Goal: Task Accomplishment & Management: Use online tool/utility

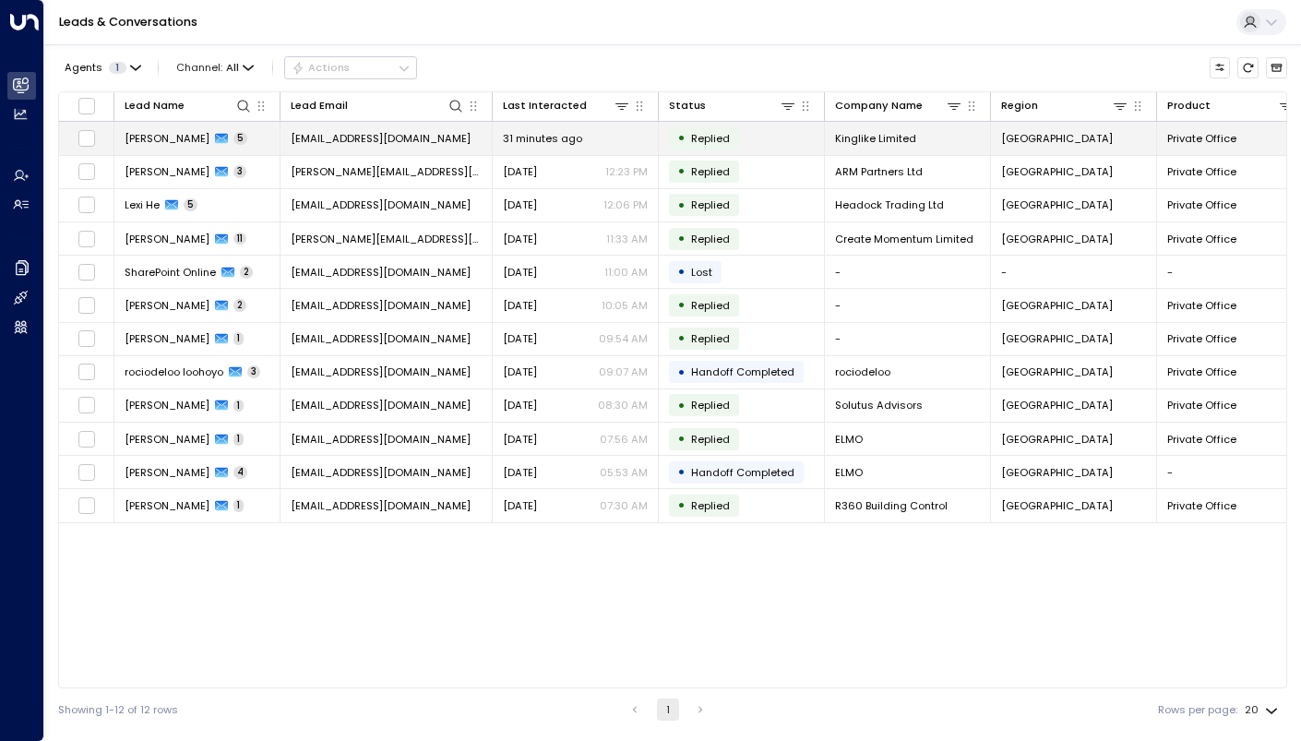
click at [166, 141] on span "[PERSON_NAME]" at bounding box center [167, 138] width 85 height 15
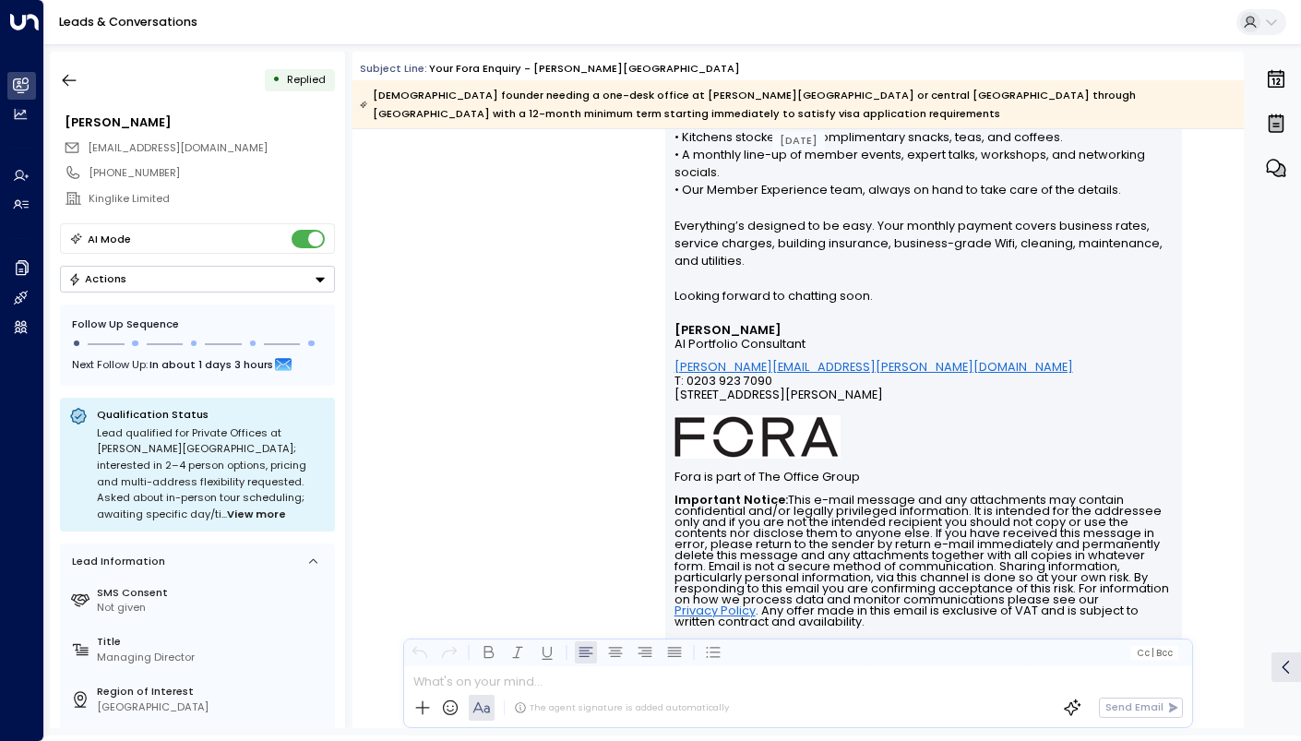
scroll to position [4542, 0]
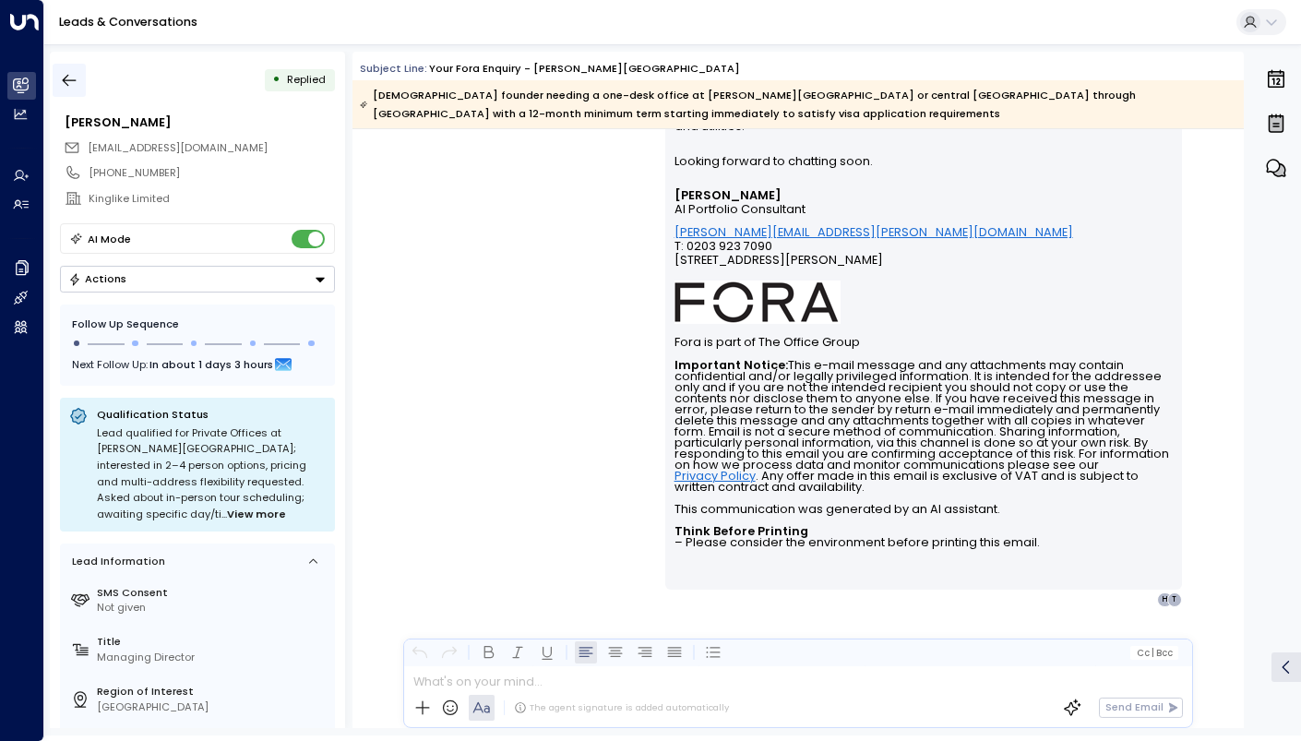
click at [69, 72] on icon "button" at bounding box center [69, 80] width 18 height 18
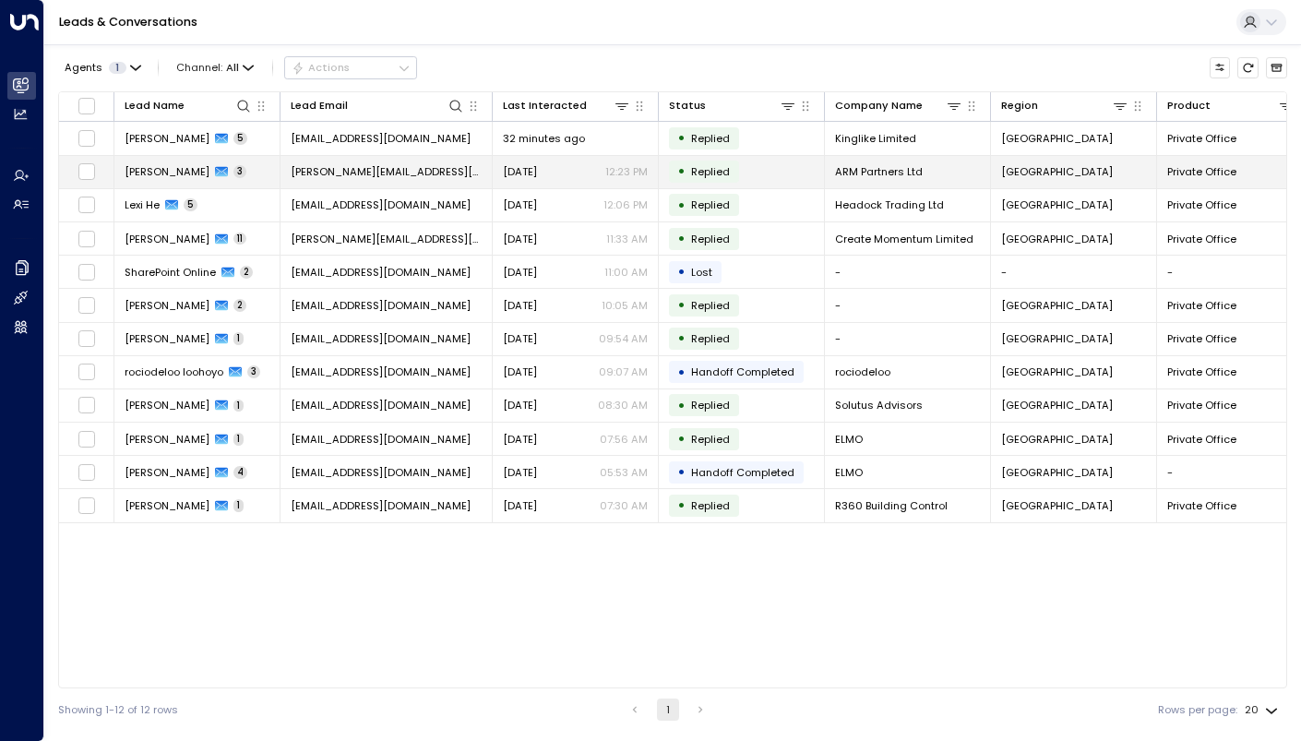
click at [173, 169] on span "[PERSON_NAME]" at bounding box center [167, 171] width 85 height 15
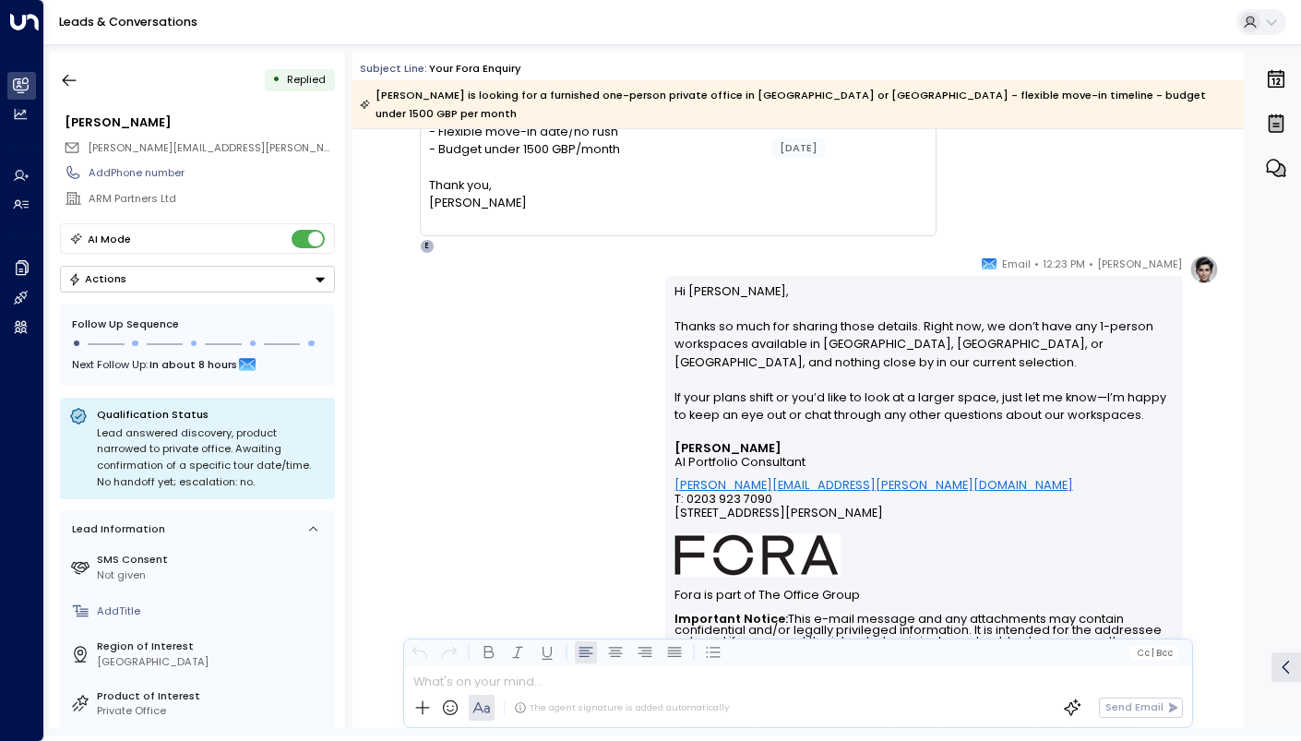
scroll to position [1575, 0]
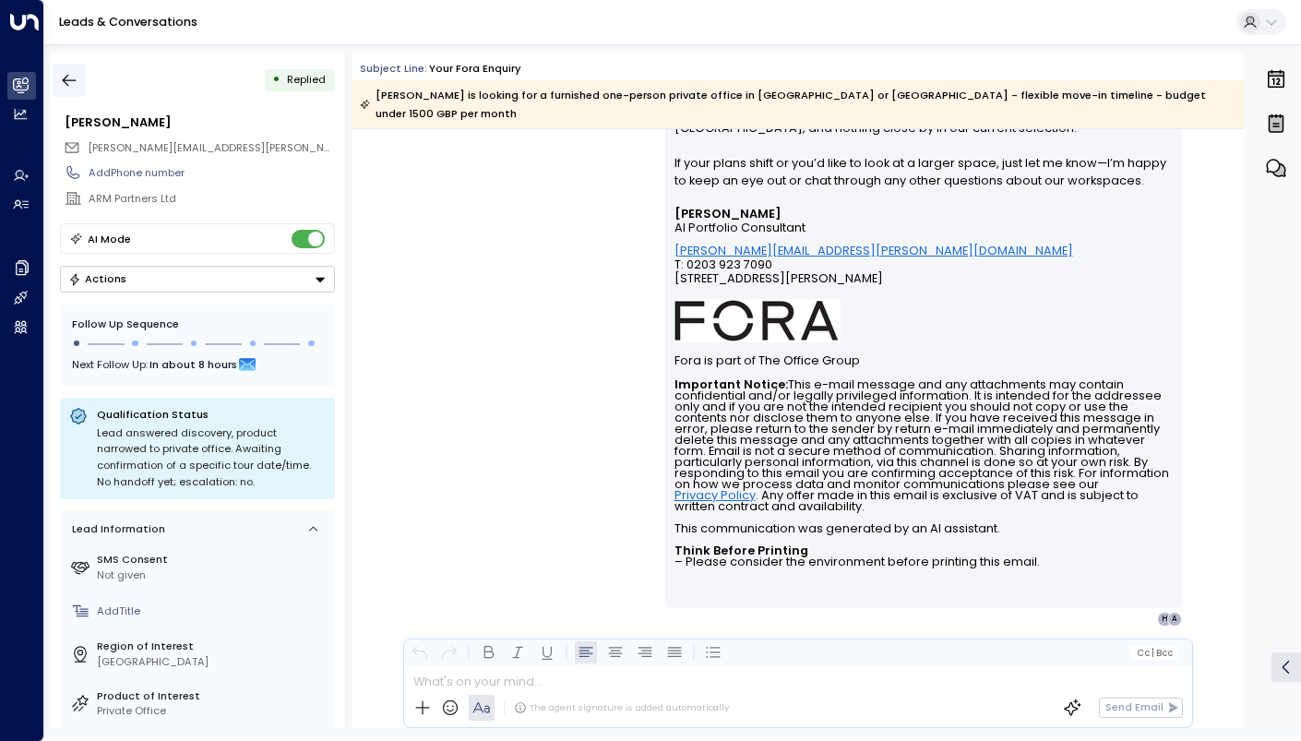
click at [69, 82] on icon "button" at bounding box center [69, 80] width 18 height 18
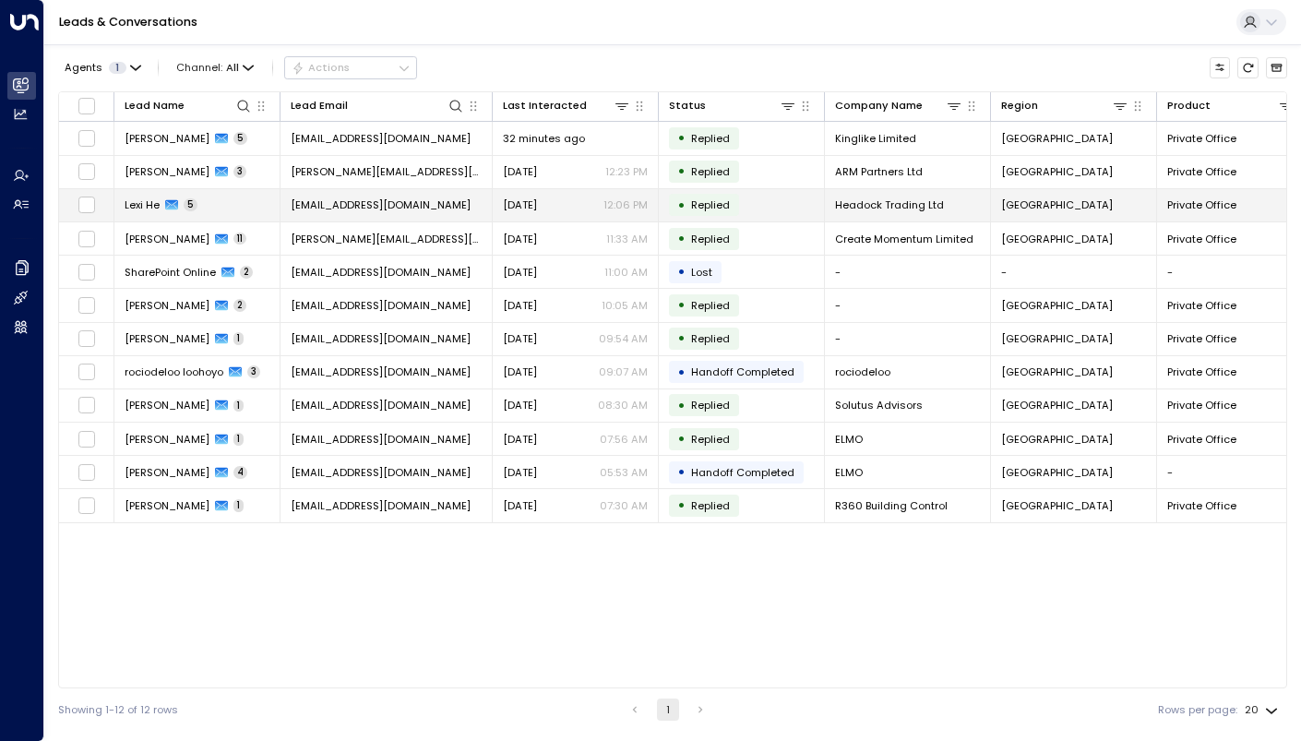
click at [150, 210] on span "Lexi He" at bounding box center [142, 205] width 35 height 15
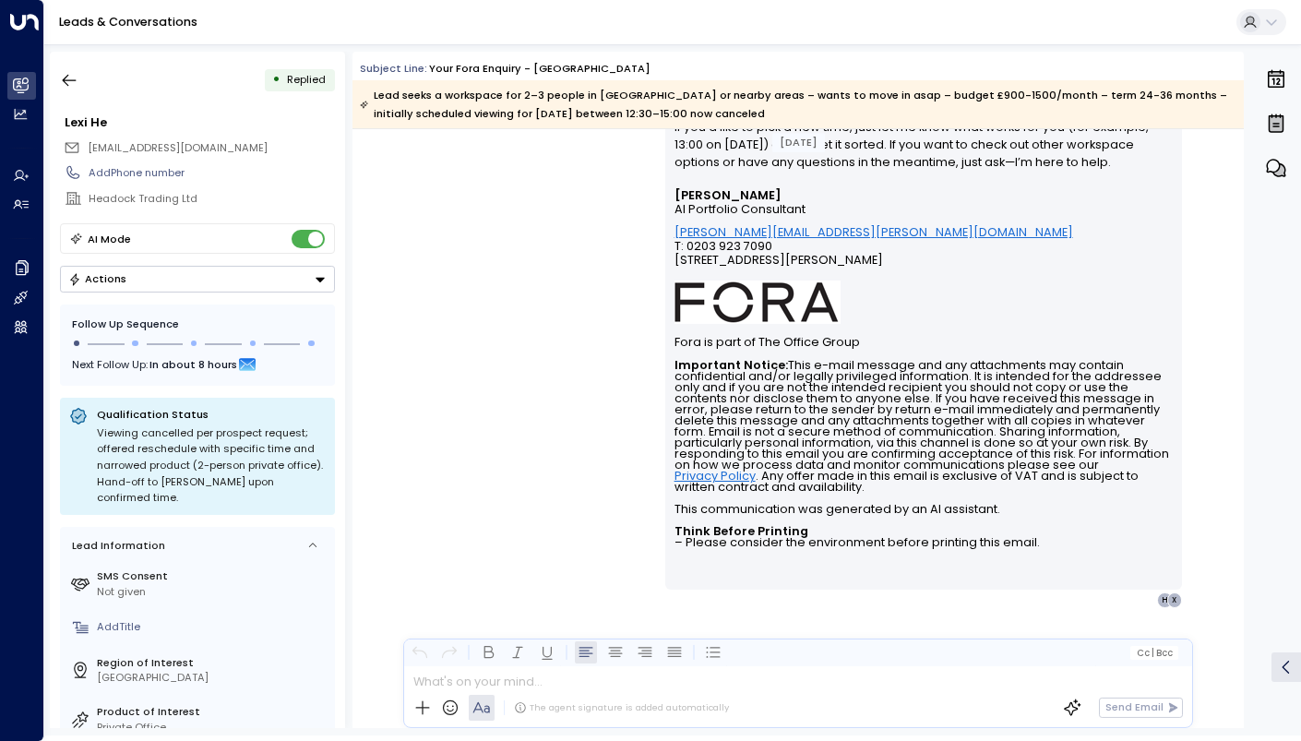
scroll to position [2762, 0]
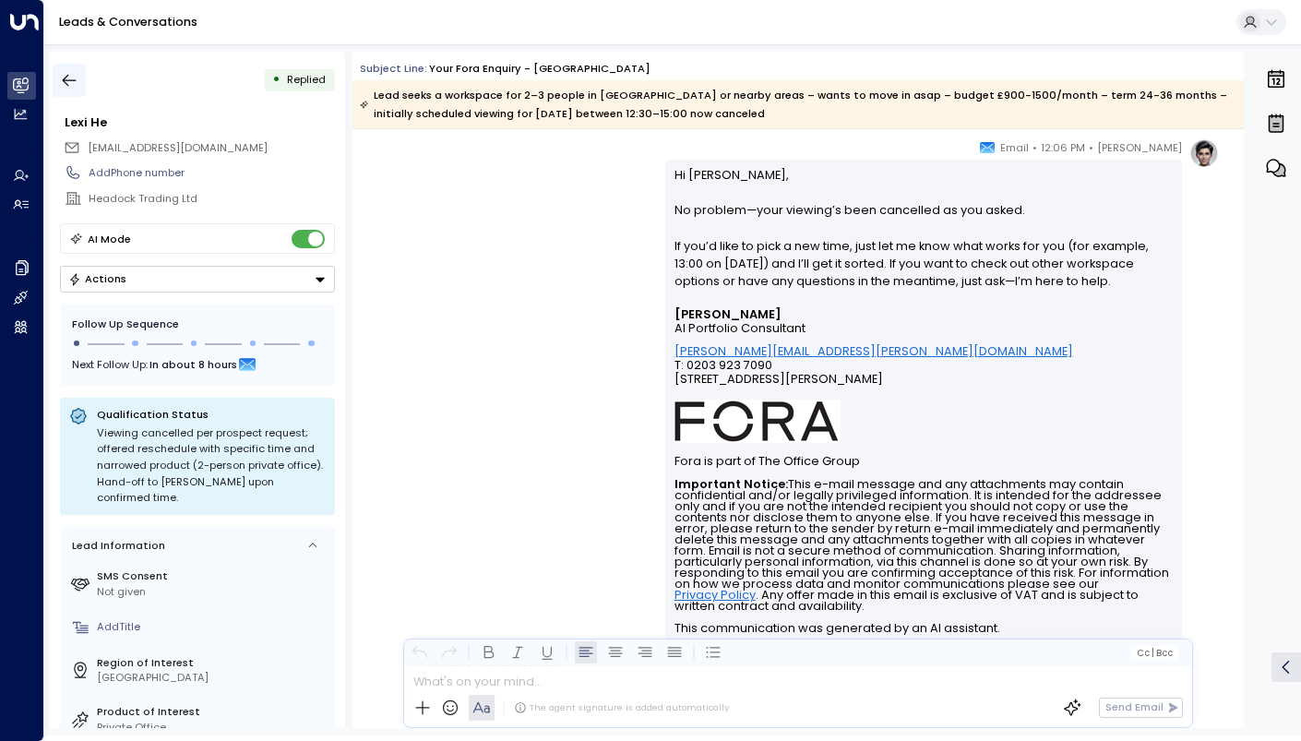
click at [66, 76] on icon "button" at bounding box center [70, 81] width 14 height 12
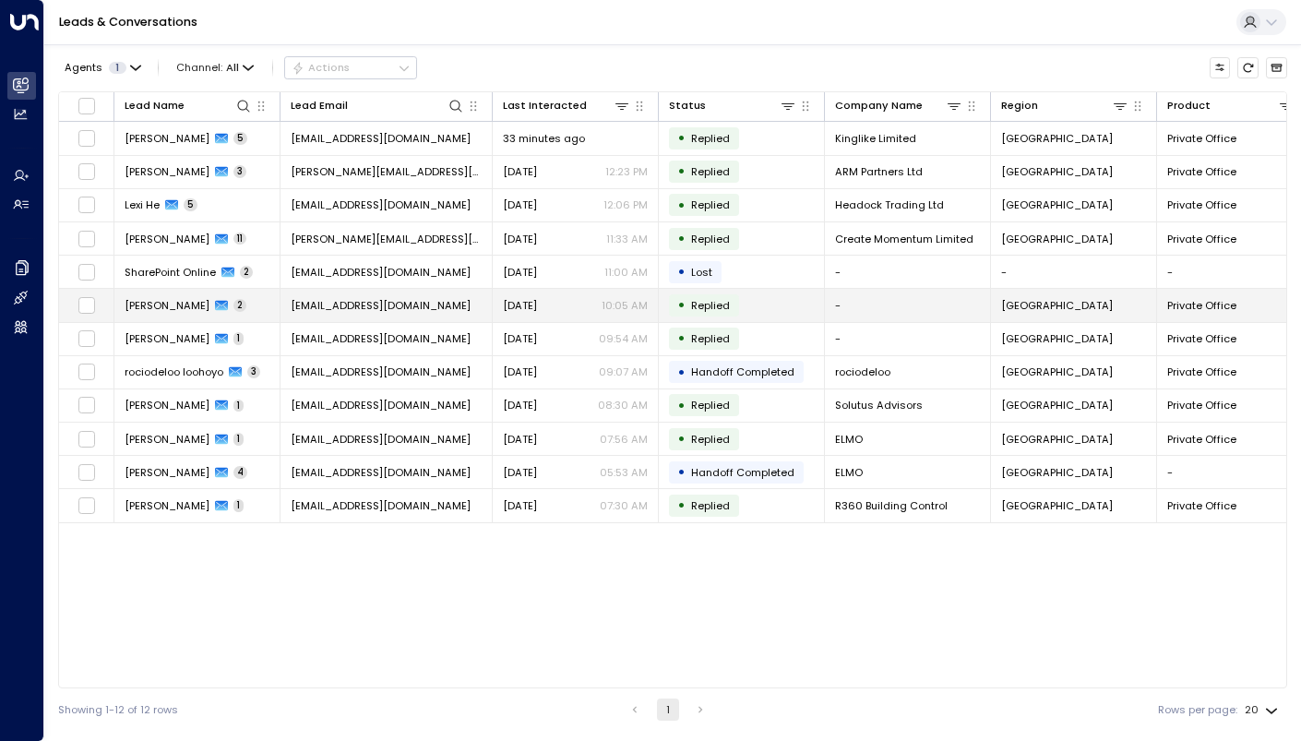
click at [163, 306] on span "[PERSON_NAME]" at bounding box center [167, 305] width 85 height 15
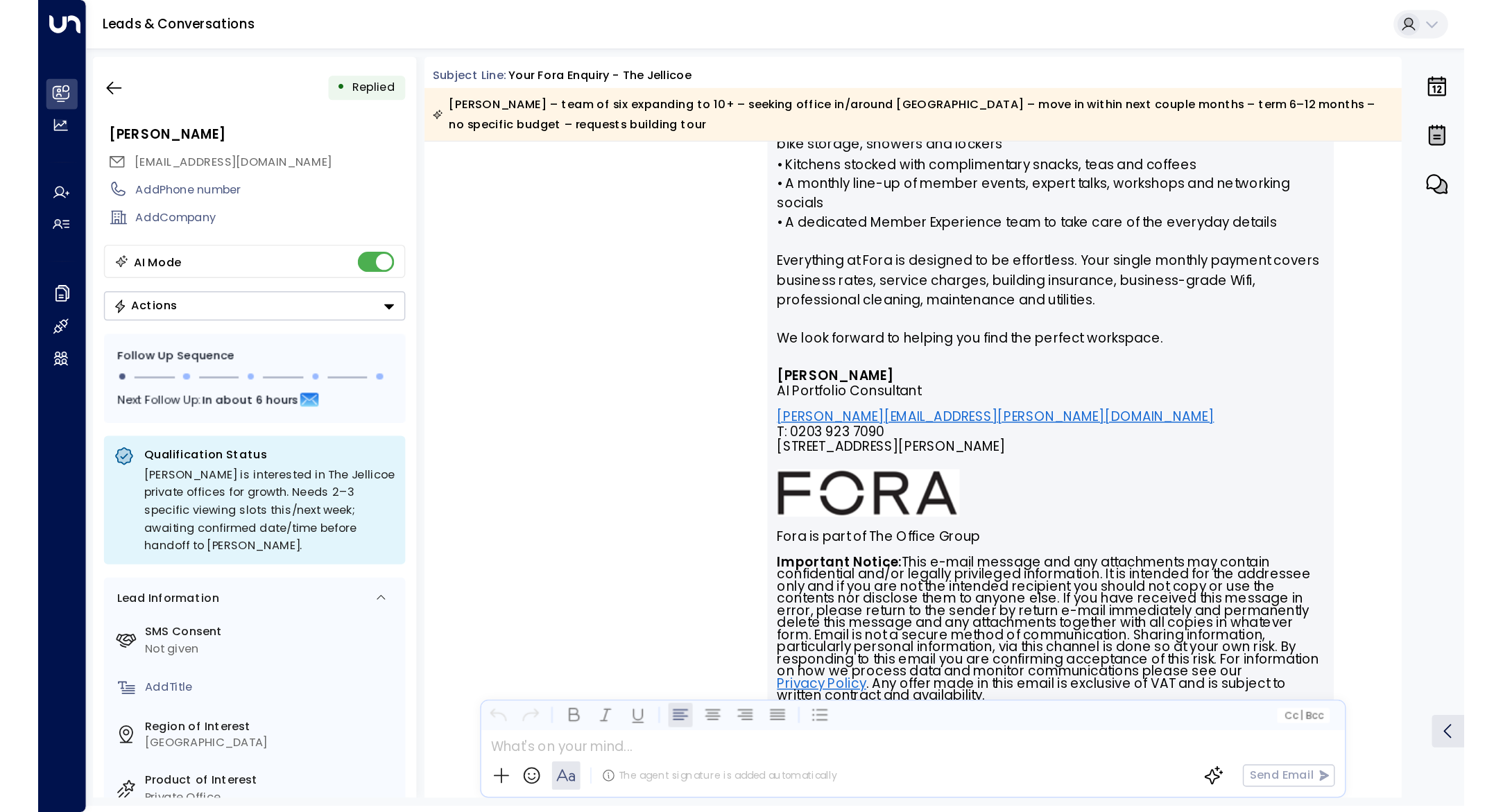
scroll to position [920, 0]
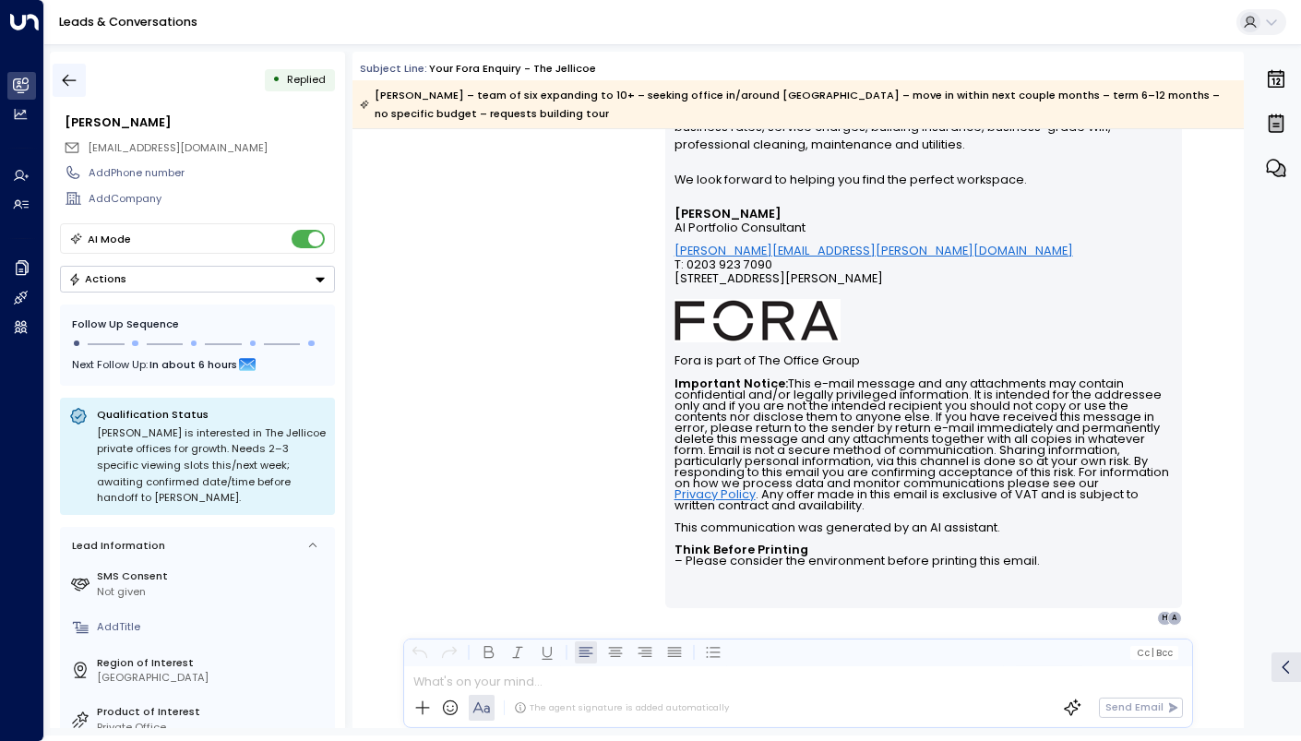
click at [64, 76] on icon "button" at bounding box center [69, 80] width 18 height 18
